Goal: Task Accomplishment & Management: Manage account settings

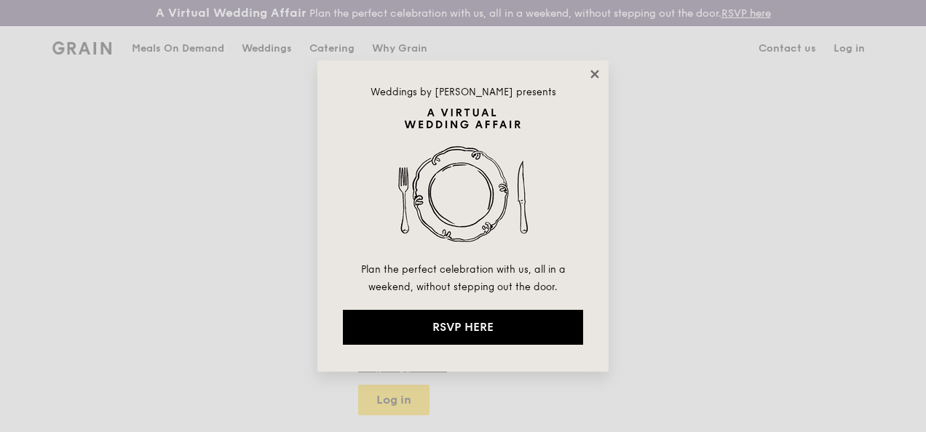
type input "[EMAIL_ADDRESS][PERSON_NAME][DOMAIN_NAME]"
click at [594, 68] on icon at bounding box center [594, 74] width 13 height 13
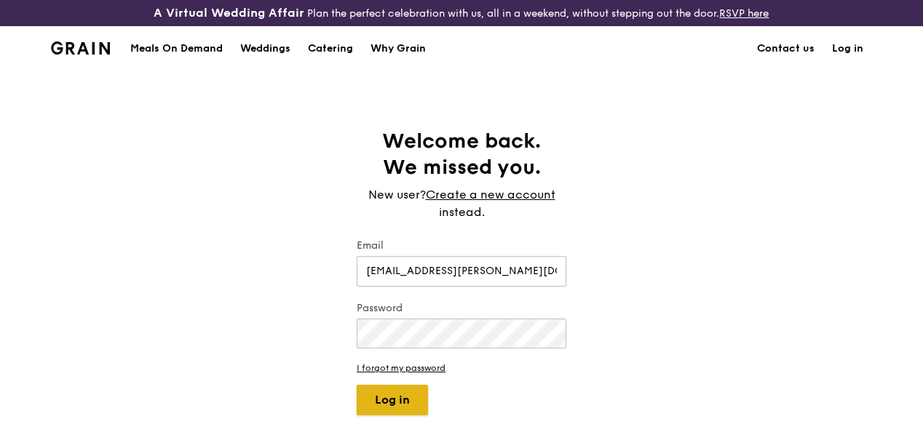
click at [393, 413] on button "Log in" at bounding box center [392, 400] width 71 height 31
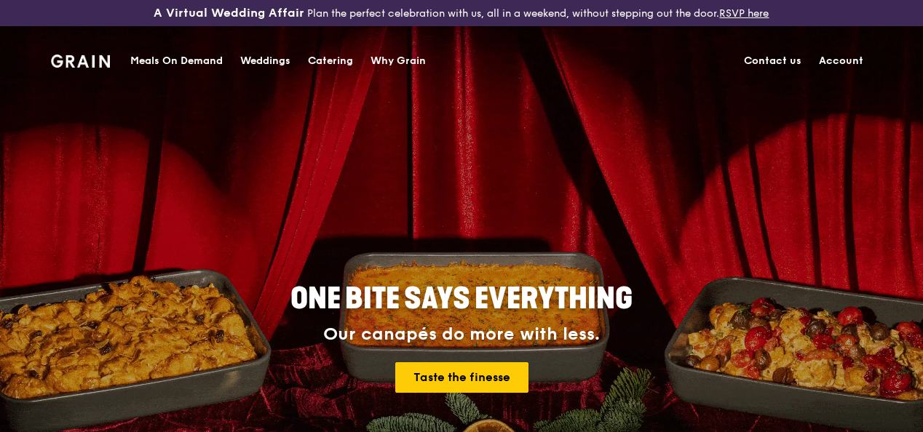
click at [831, 56] on link "Account" at bounding box center [841, 61] width 62 height 44
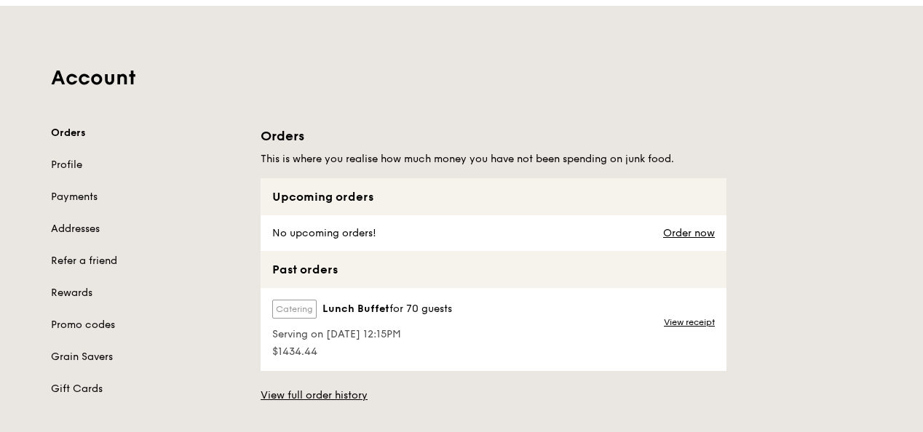
scroll to position [146, 0]
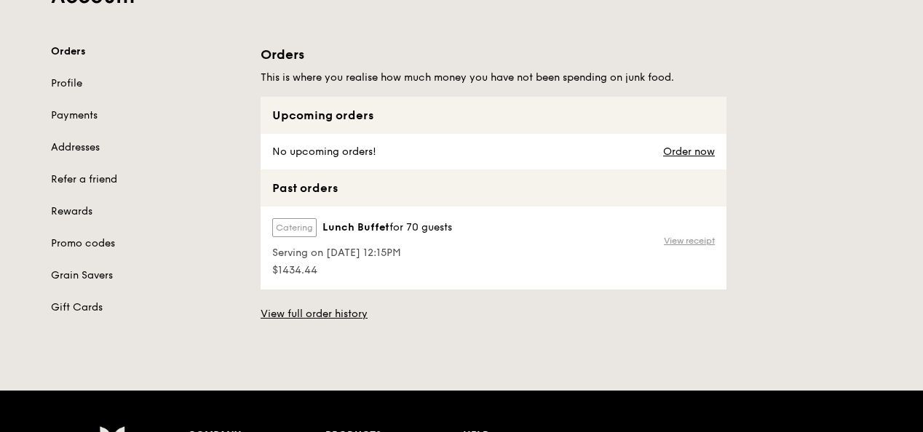
click at [668, 247] on link "View receipt" at bounding box center [689, 241] width 51 height 12
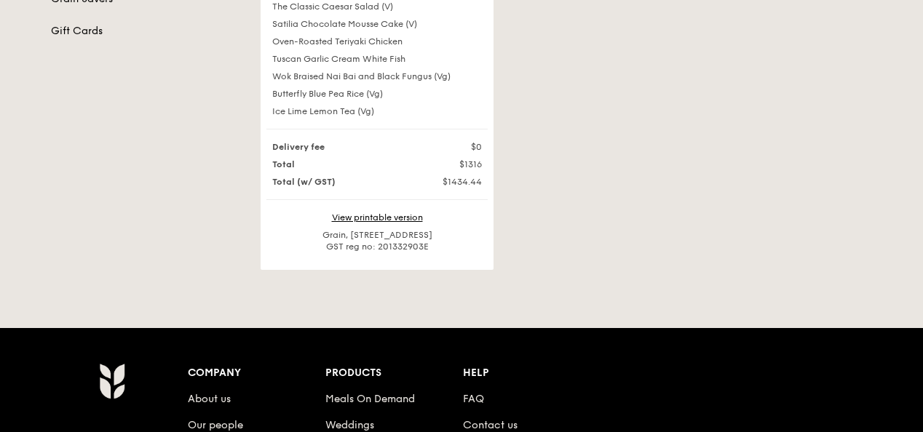
scroll to position [364, 0]
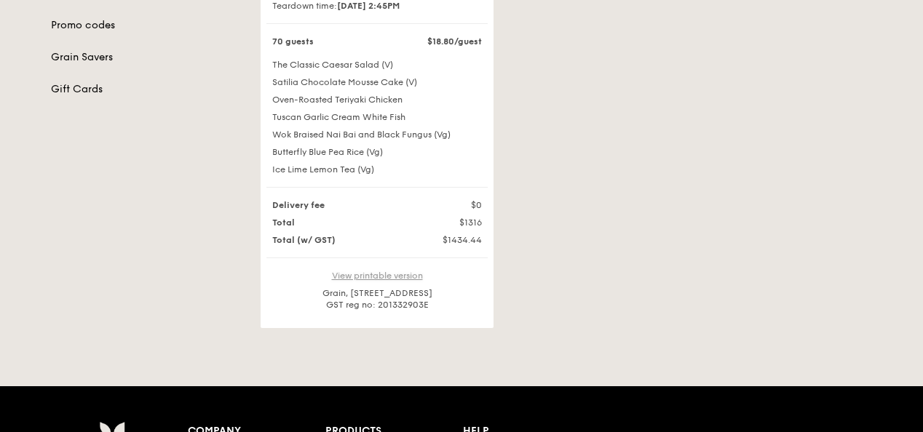
click at [405, 281] on link "View printable version" at bounding box center [377, 276] width 91 height 10
